Goal: Task Accomplishment & Management: Use online tool/utility

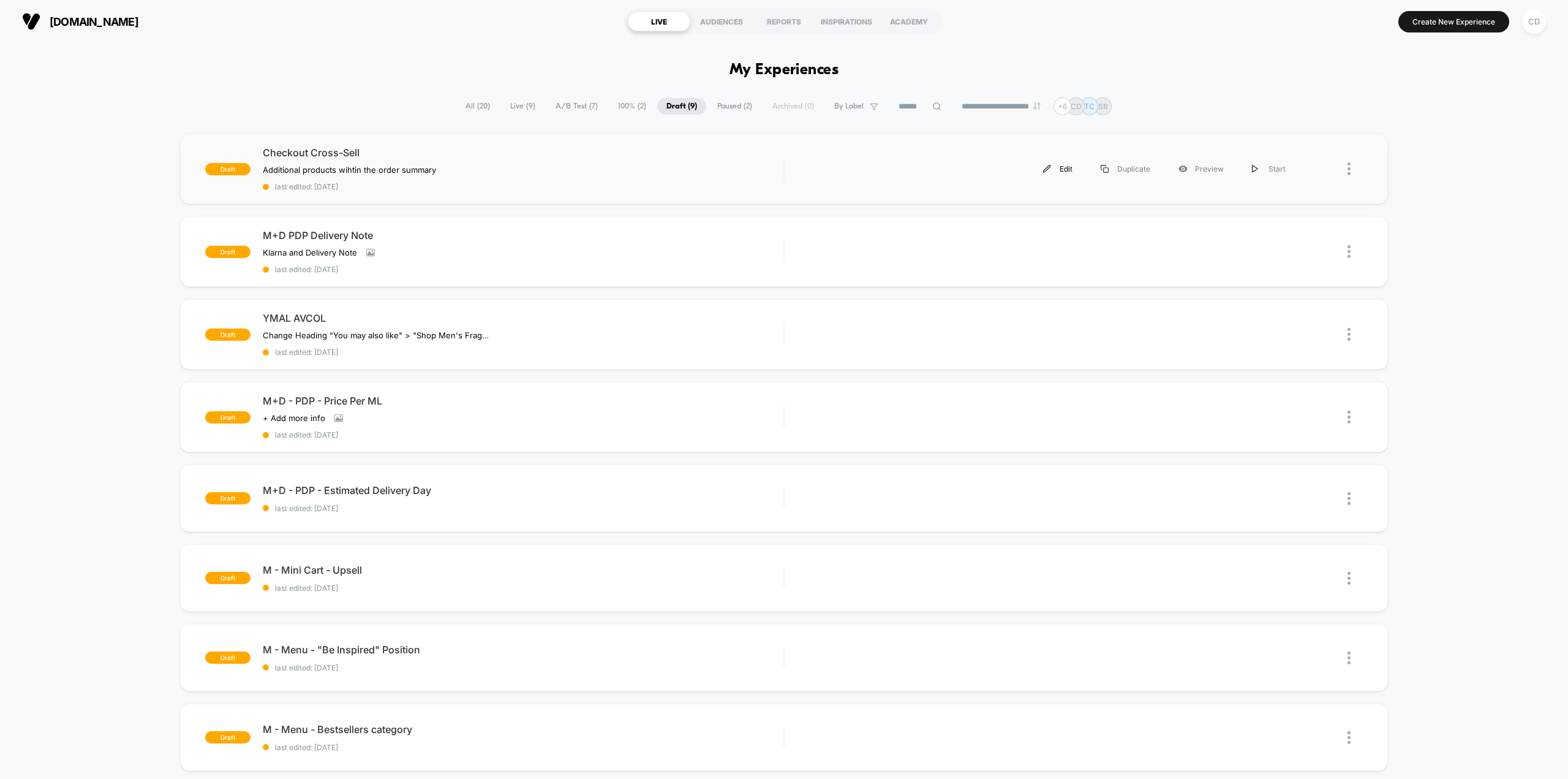
click at [1065, 171] on div "Edit" at bounding box center [1057, 169] width 57 height 28
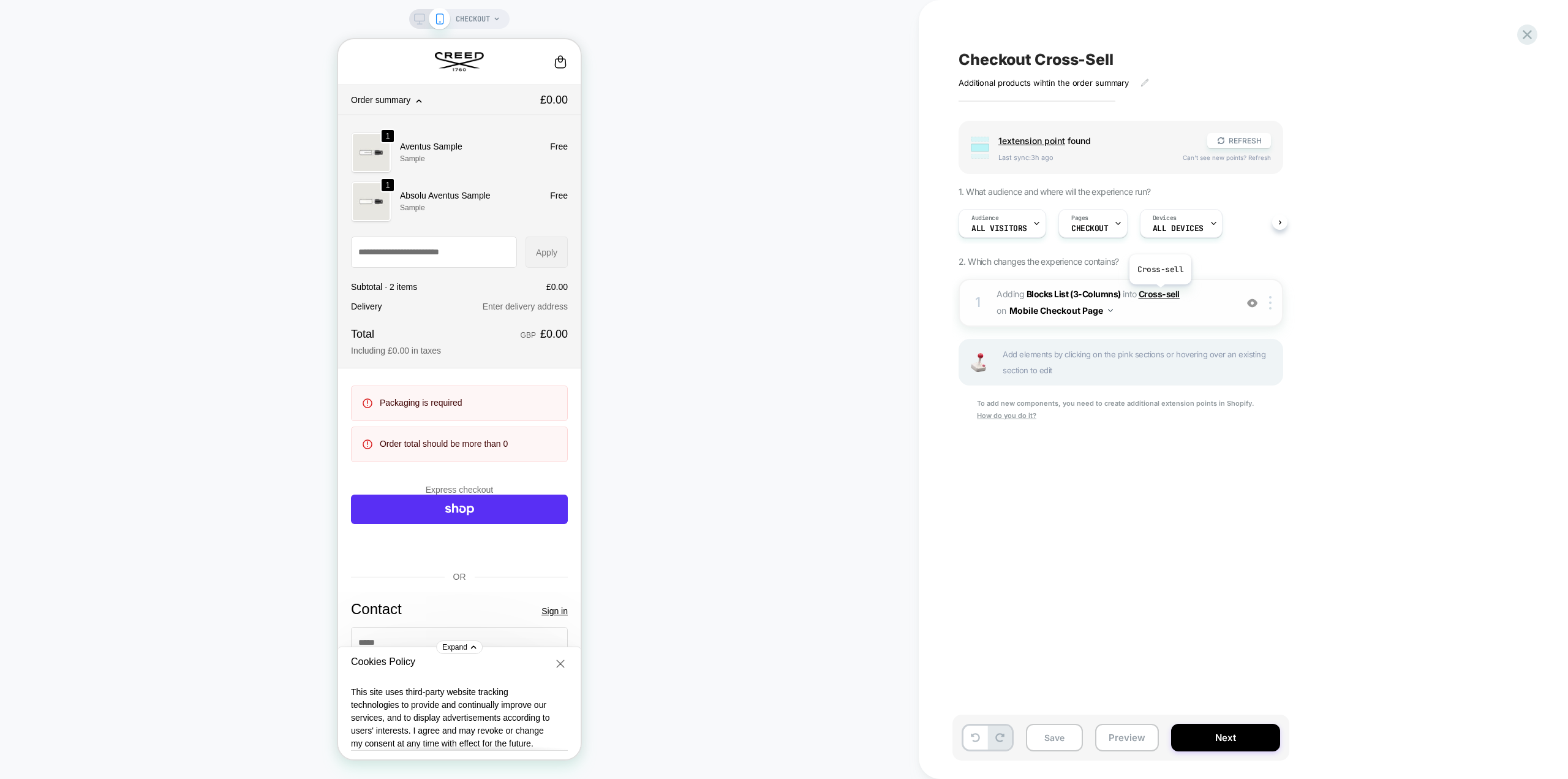
click at [1159, 294] on span "Cross-sell" at bounding box center [1159, 293] width 41 height 10
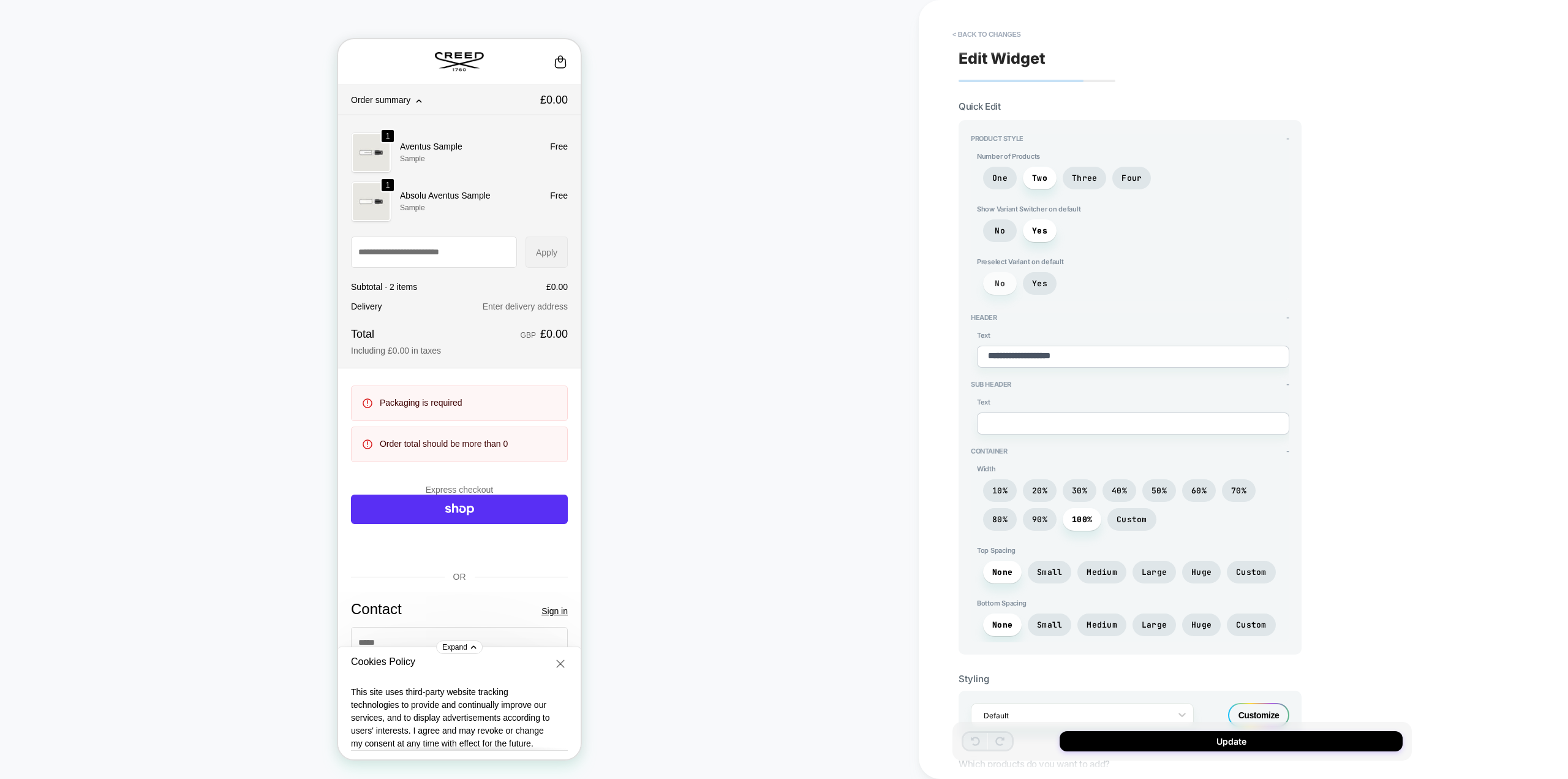
click at [1000, 286] on span "No" at bounding box center [999, 283] width 10 height 10
click at [1007, 29] on button "< Back to changes" at bounding box center [987, 34] width 81 height 20
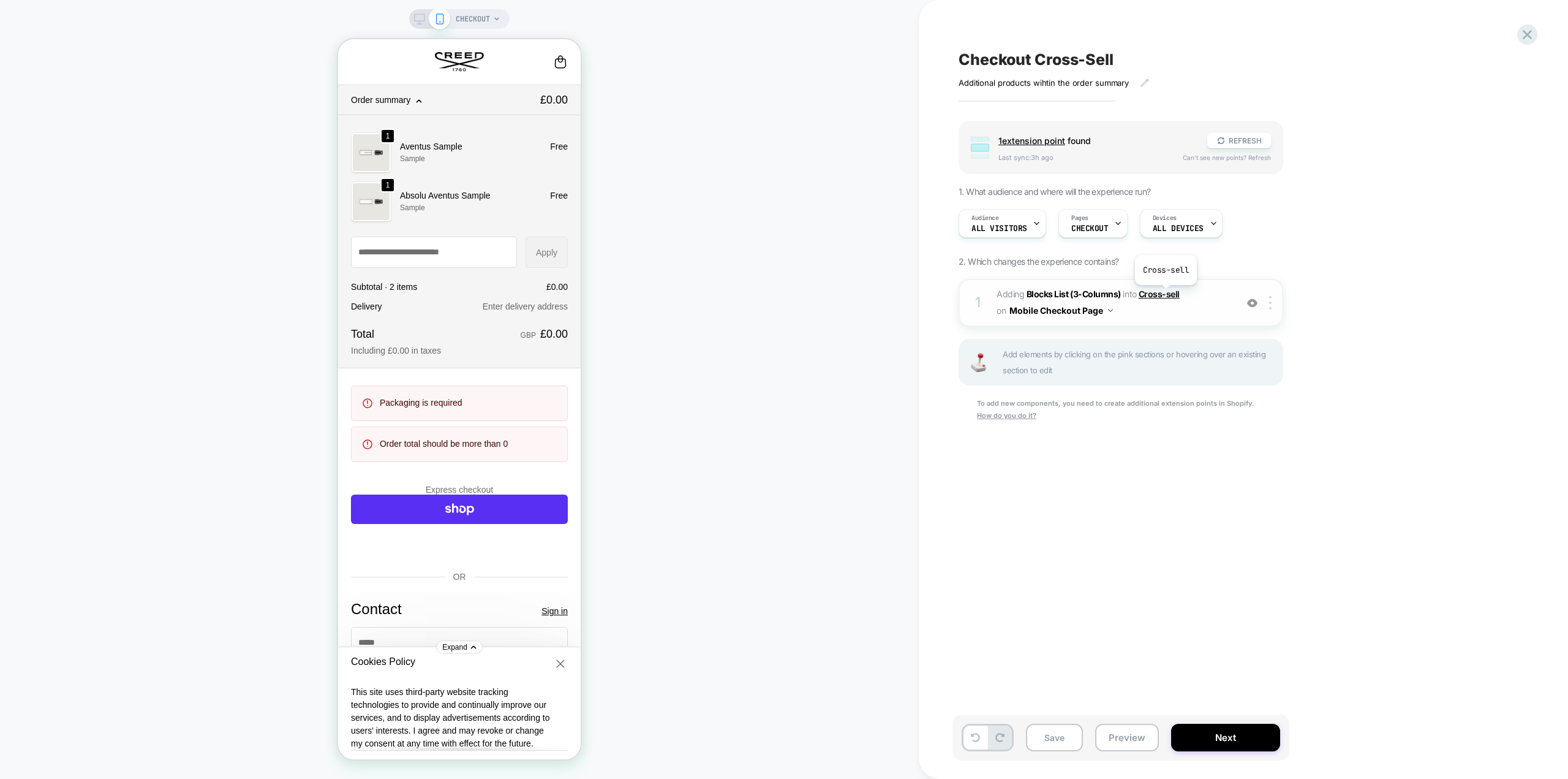
click at [1166, 294] on span "Cross-sell" at bounding box center [1159, 293] width 41 height 10
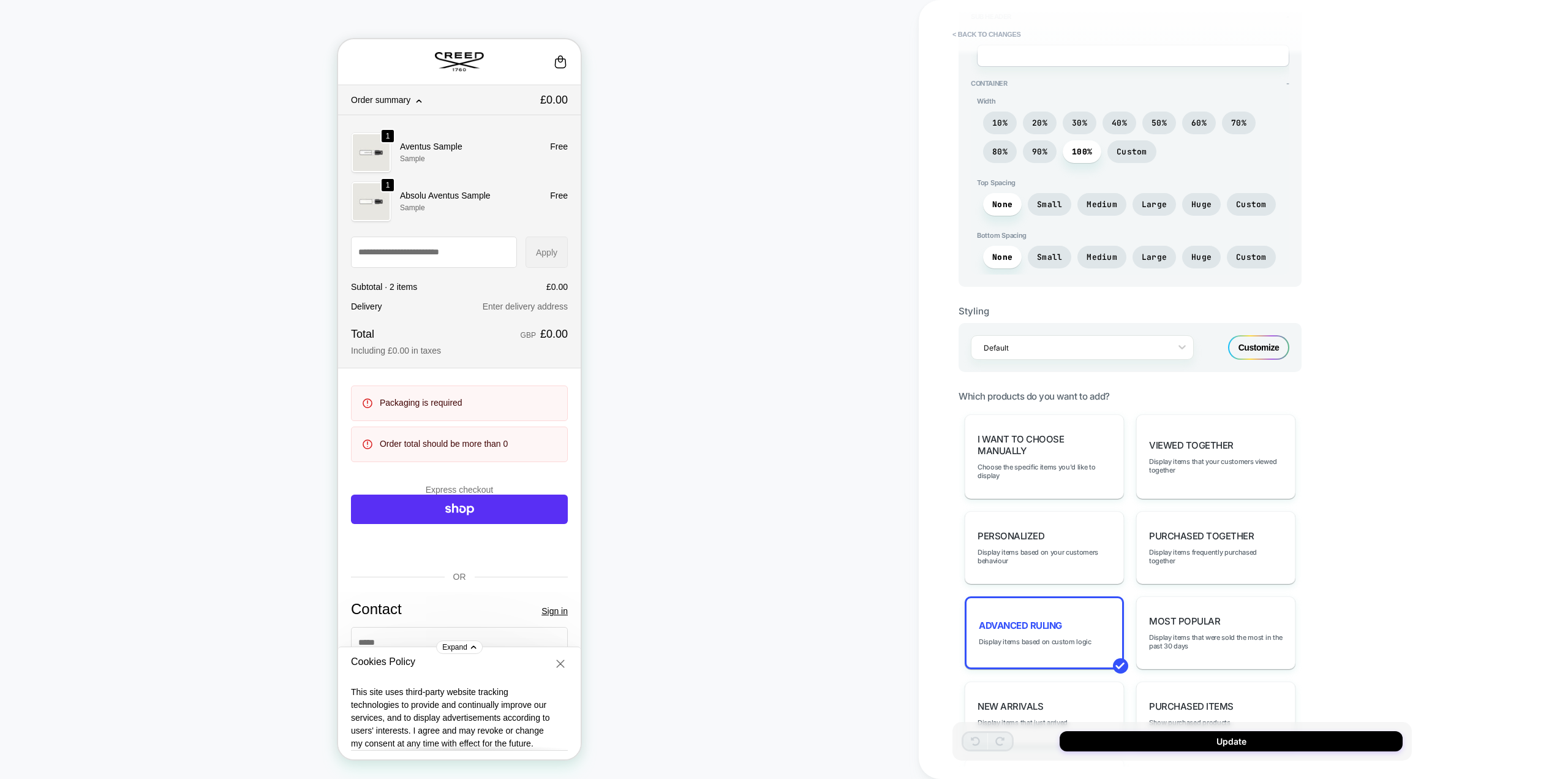
click at [1277, 342] on div "Customize" at bounding box center [1258, 347] width 62 height 24
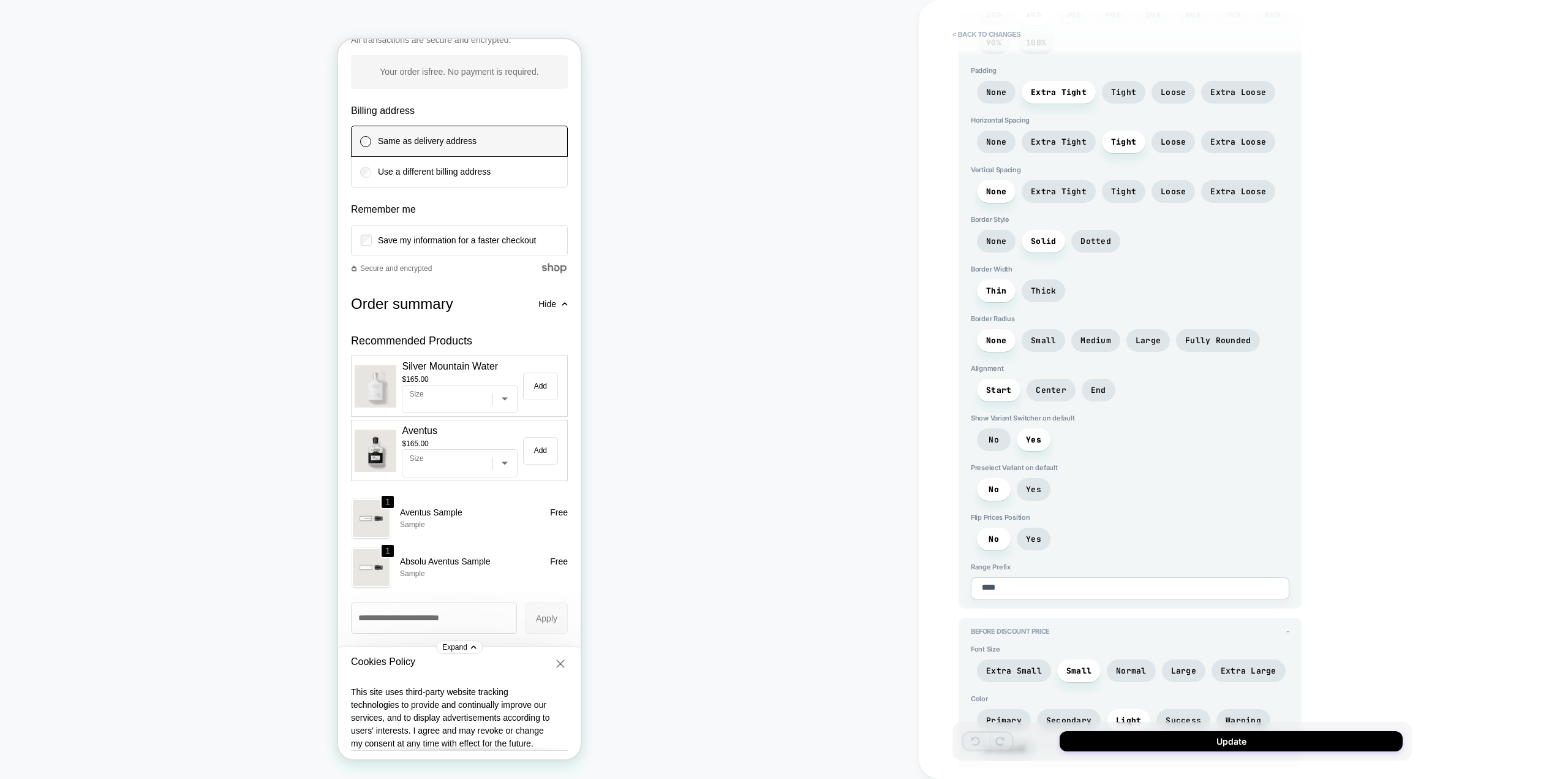
scroll to position [1164, 0]
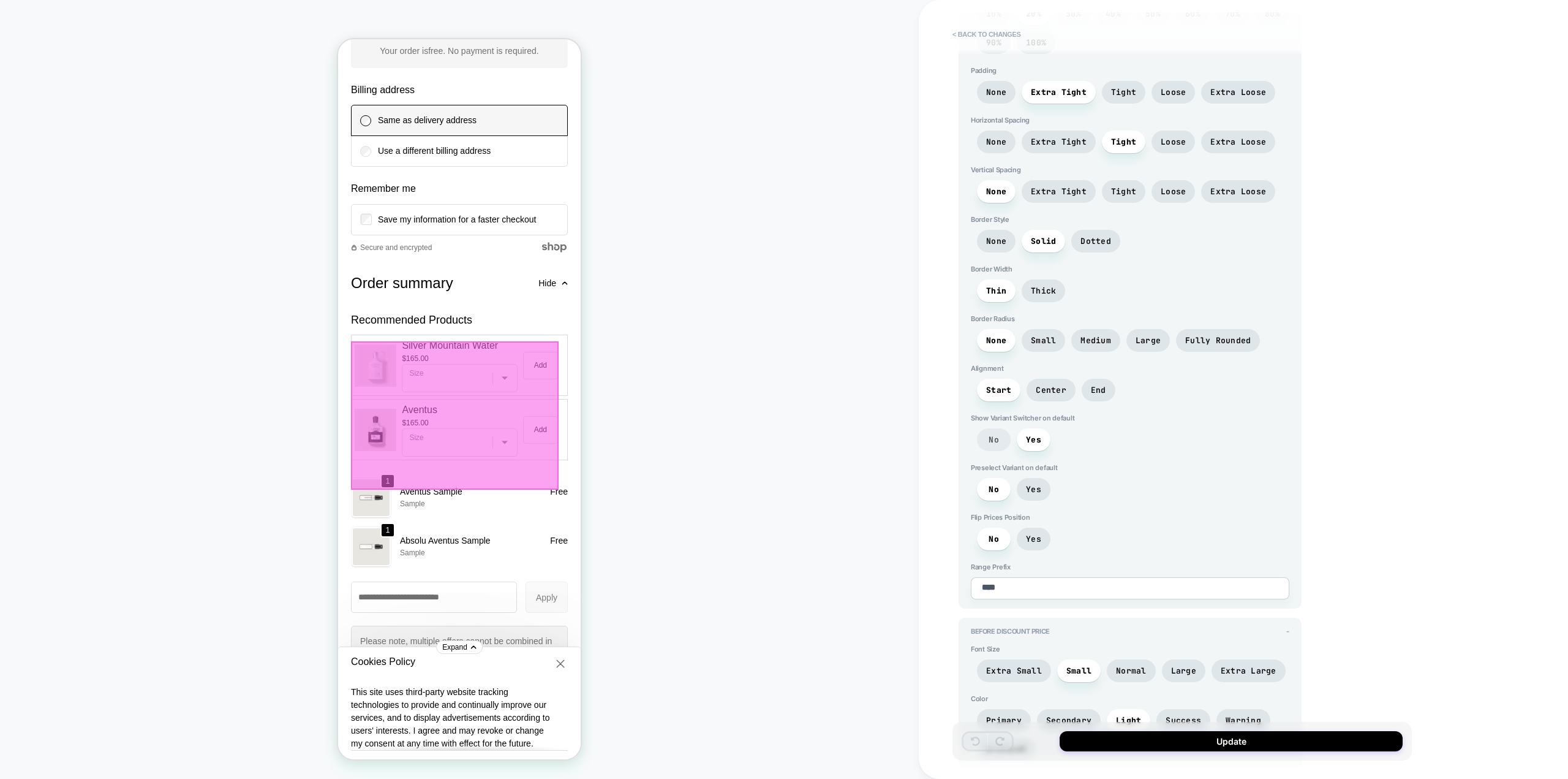
click at [994, 440] on span "No" at bounding box center [993, 439] width 10 height 10
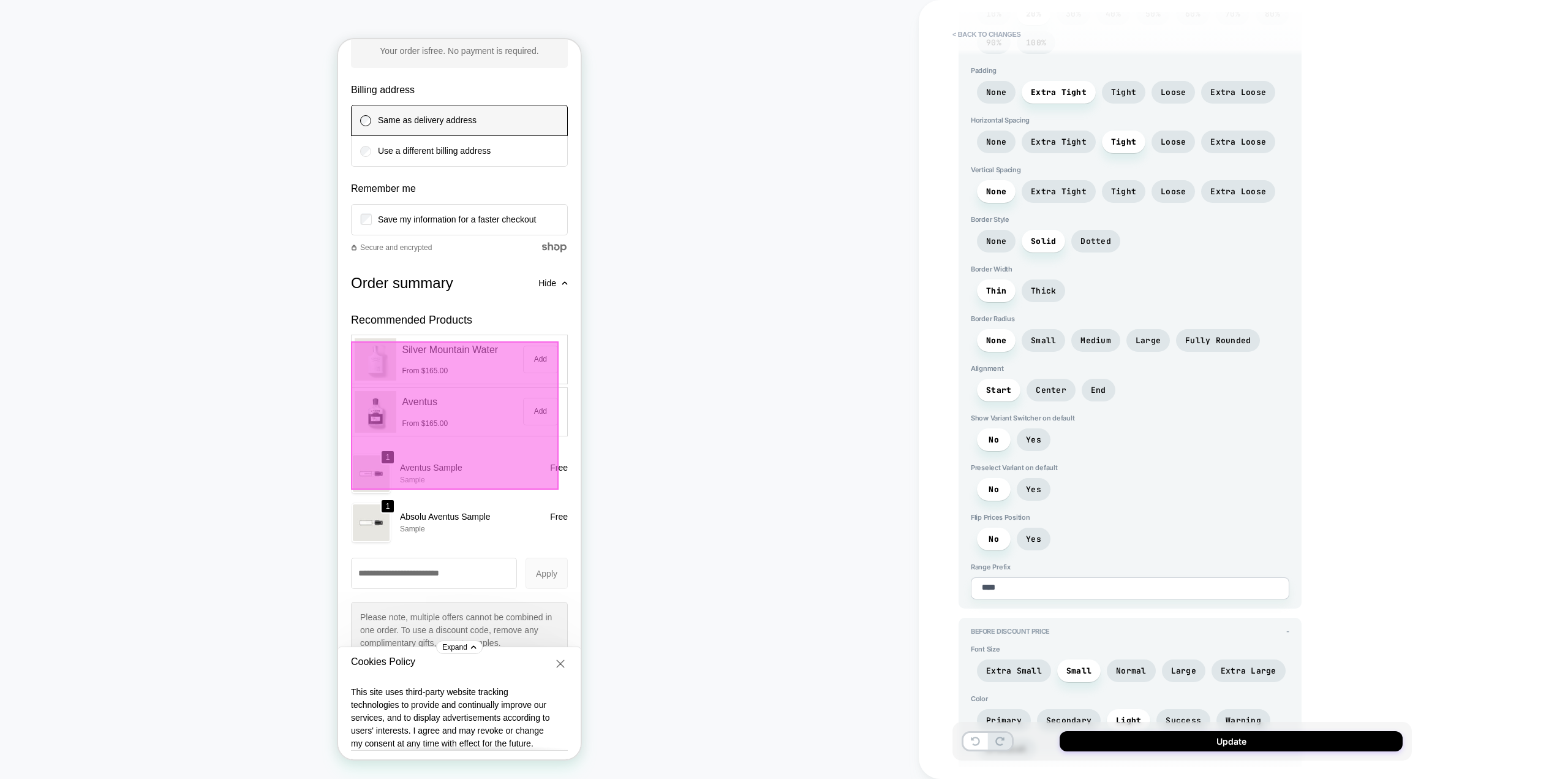
click at [1229, 445] on div "No Yes" at bounding box center [1130, 443] width 319 height 29
click at [533, 387] on div at bounding box center [455, 415] width 208 height 148
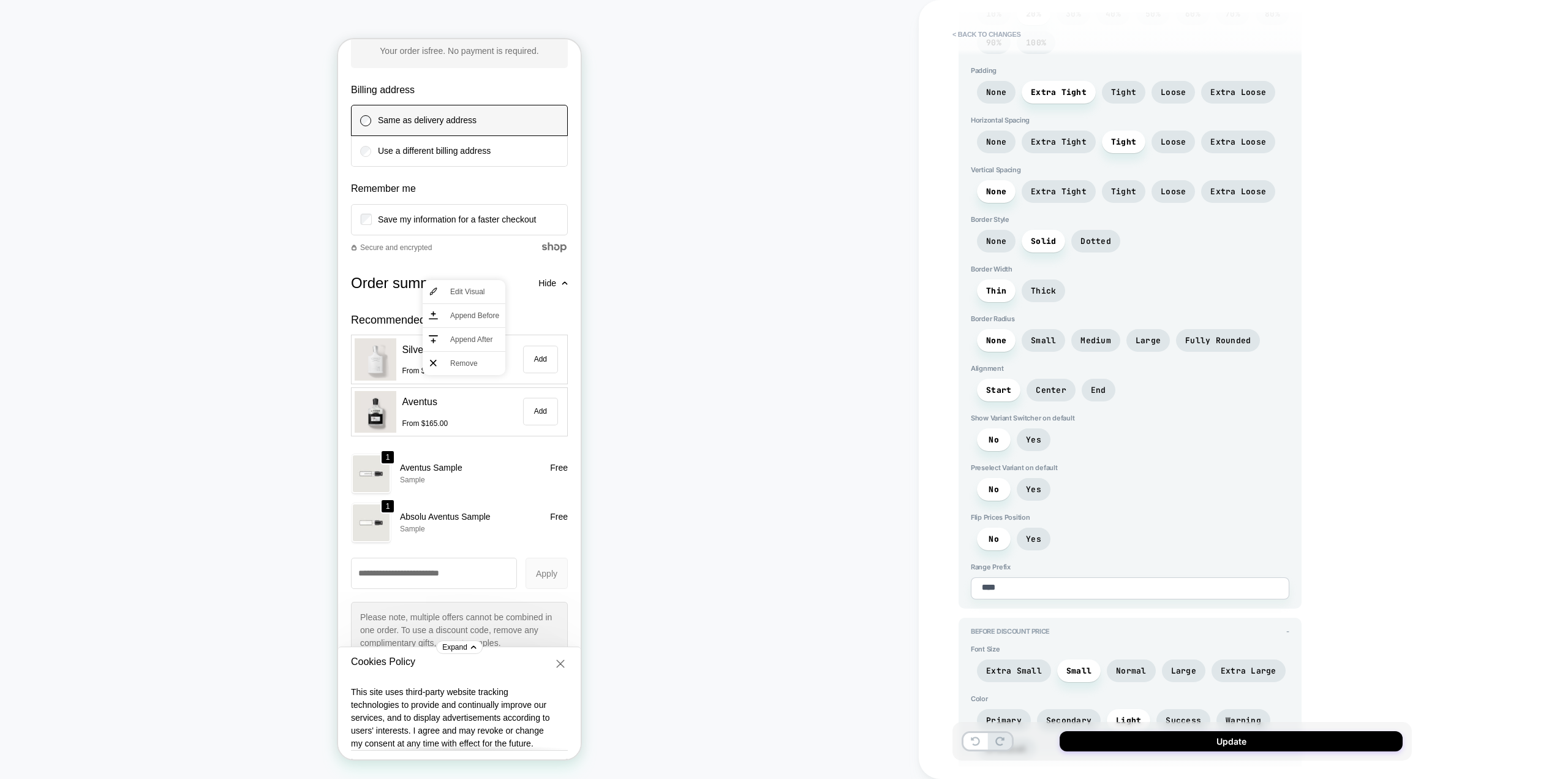
click at [523, 373] on button "Add" at bounding box center [540, 359] width 35 height 28
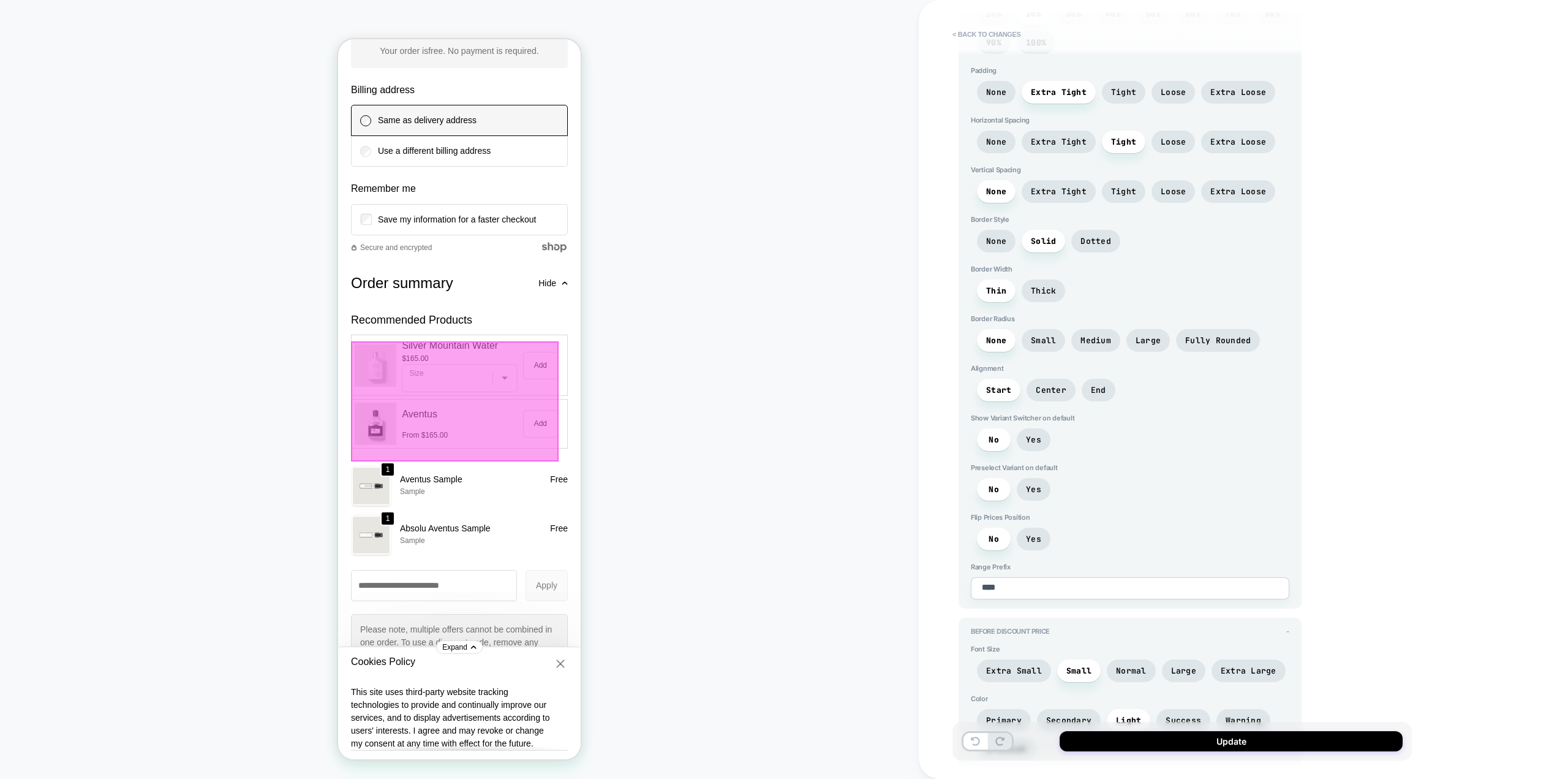
click at [526, 392] on div at bounding box center [455, 401] width 208 height 120
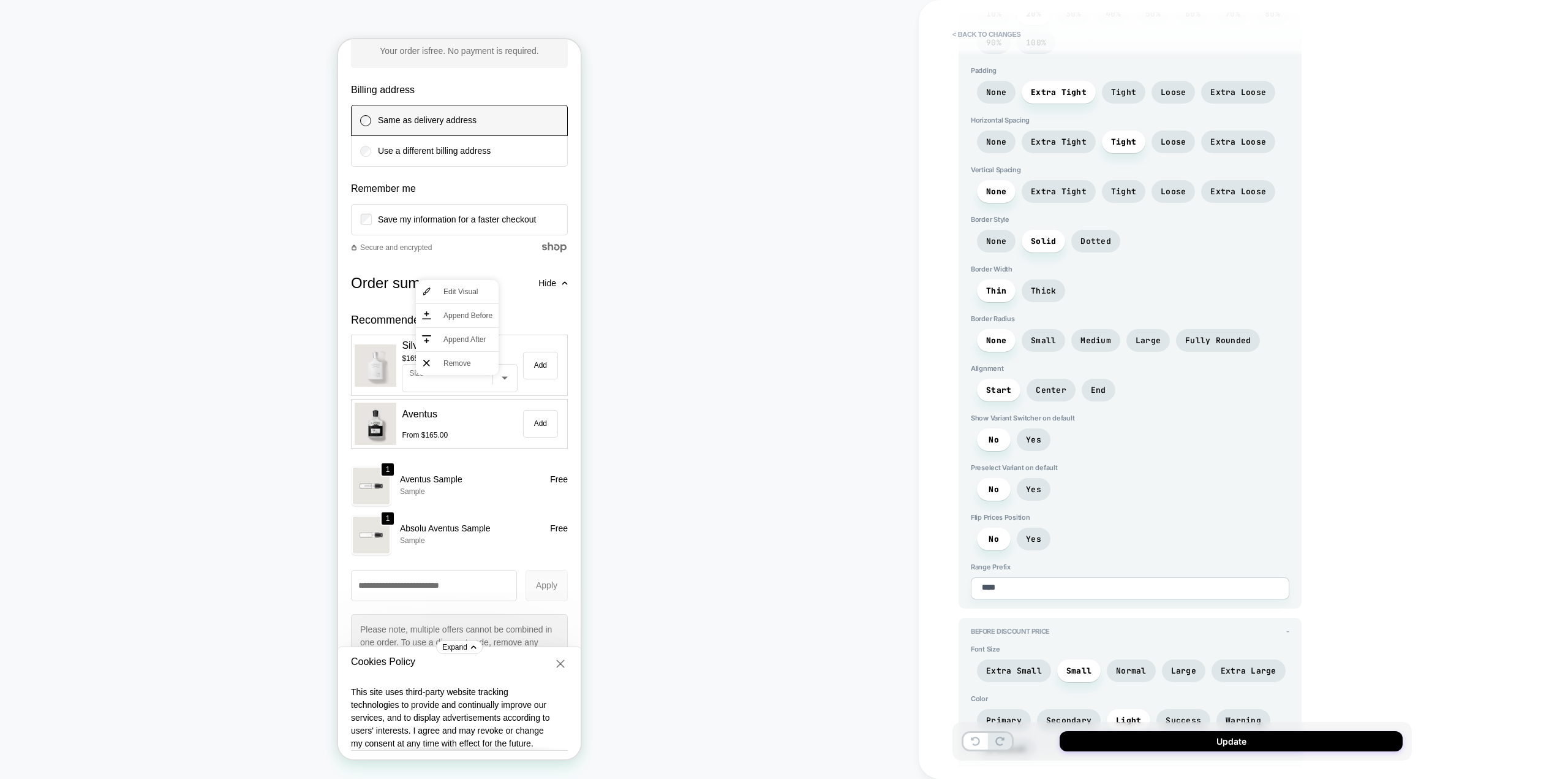
click at [651, 385] on div "CHECKOUT" at bounding box center [459, 389] width 919 height 755
drag, startPoint x: 1217, startPoint y: 738, endPoint x: 1192, endPoint y: 642, distance: 99.2
click at [1217, 738] on button "Update" at bounding box center [1230, 741] width 343 height 20
type textarea "*"
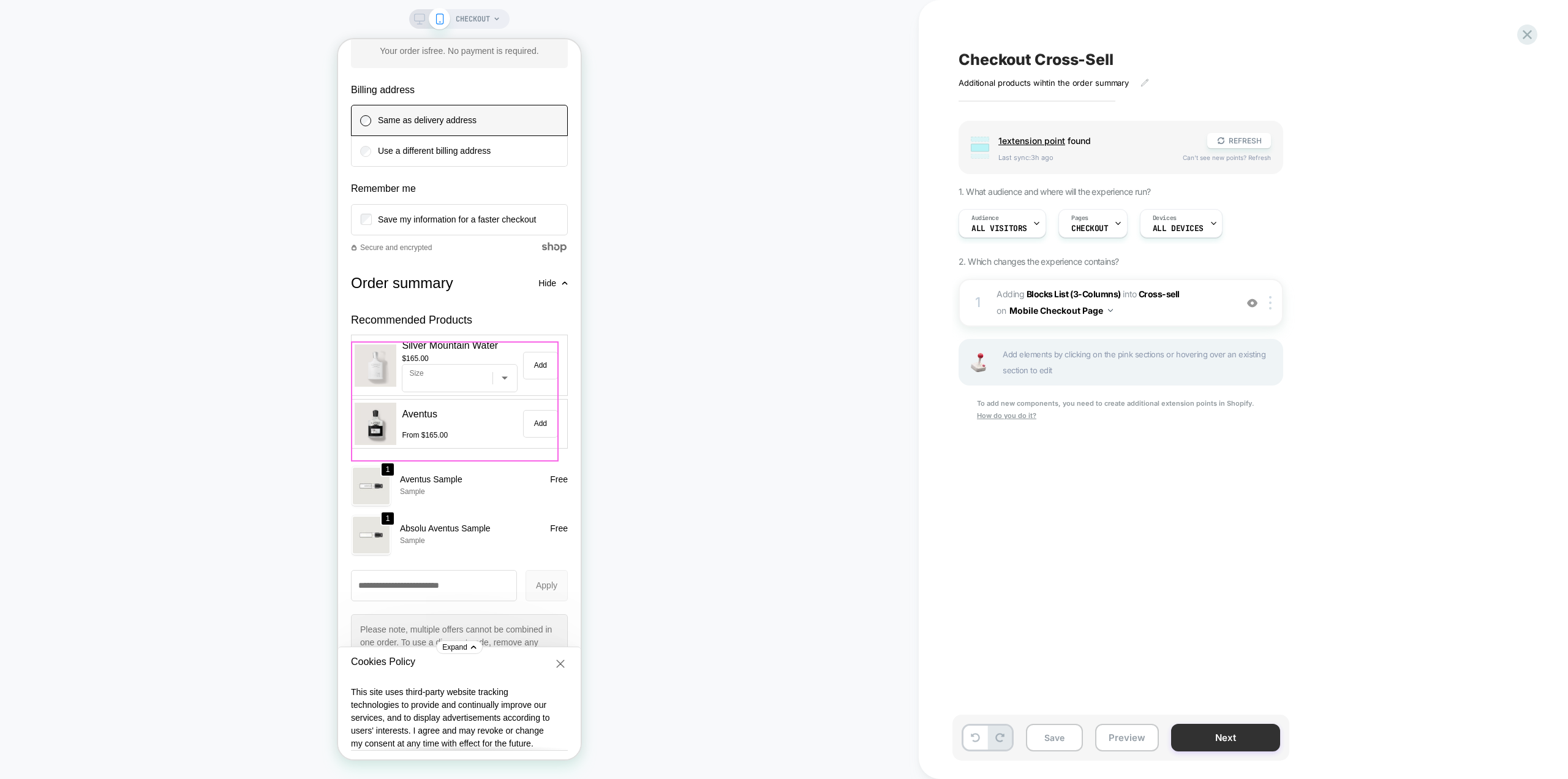
click at [1222, 733] on button "Next" at bounding box center [1225, 737] width 109 height 28
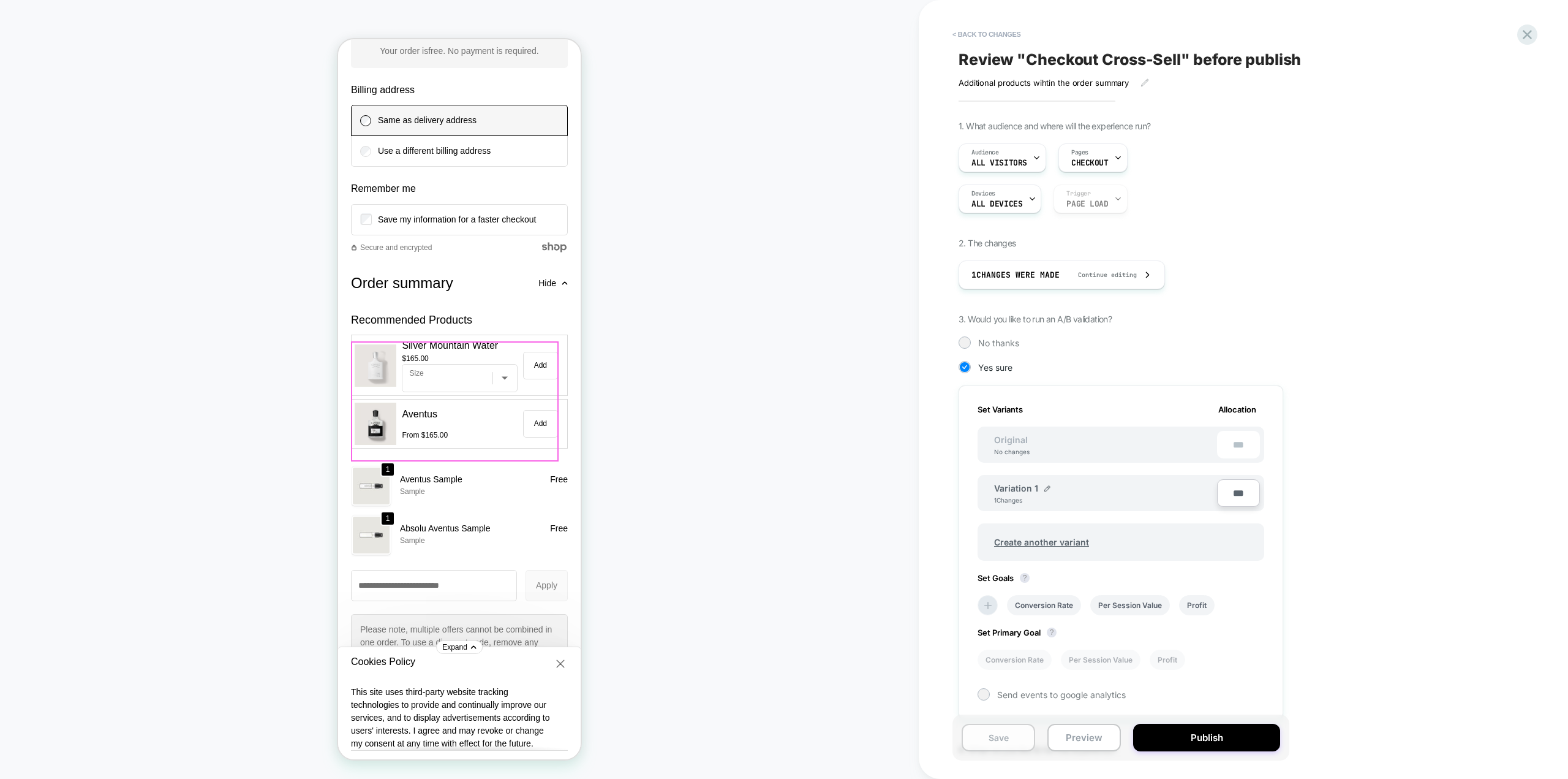
click at [995, 738] on button "Save" at bounding box center [998, 737] width 74 height 28
click at [1528, 39] on icon at bounding box center [1527, 35] width 16 height 16
